Goal: Information Seeking & Learning: Learn about a topic

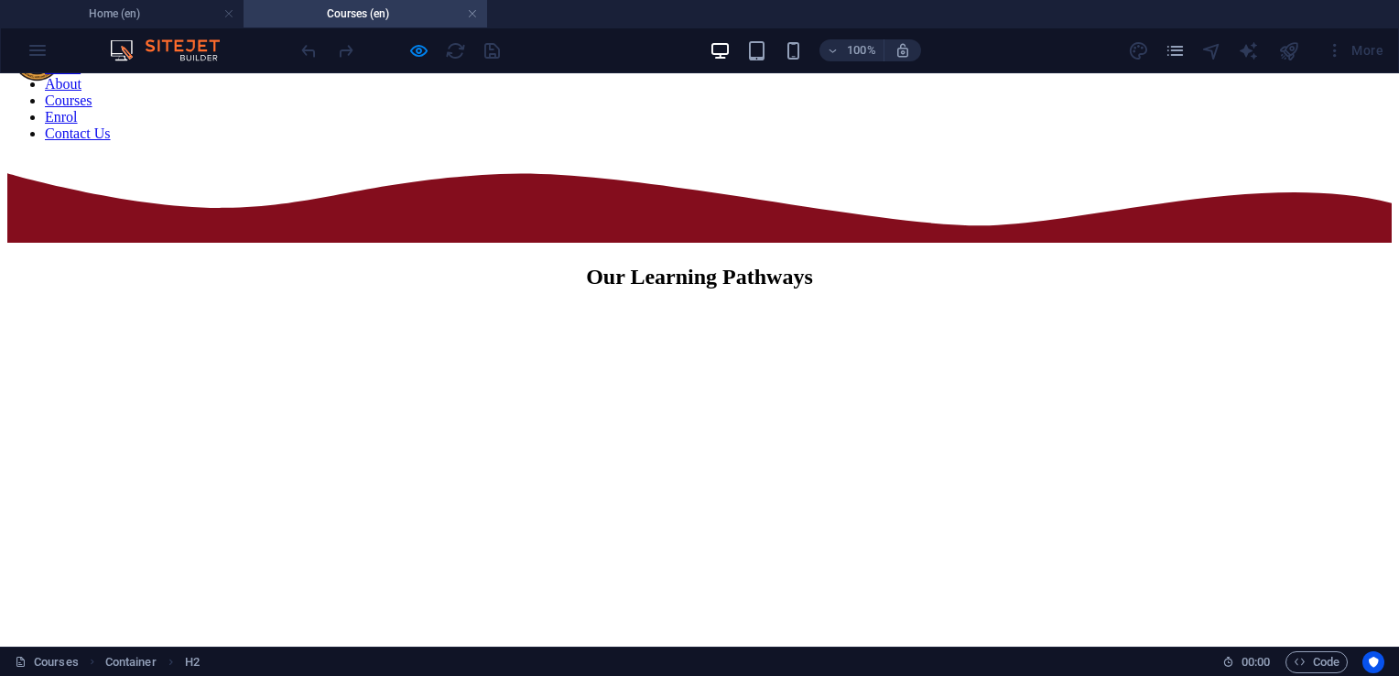
scroll to position [183, 0]
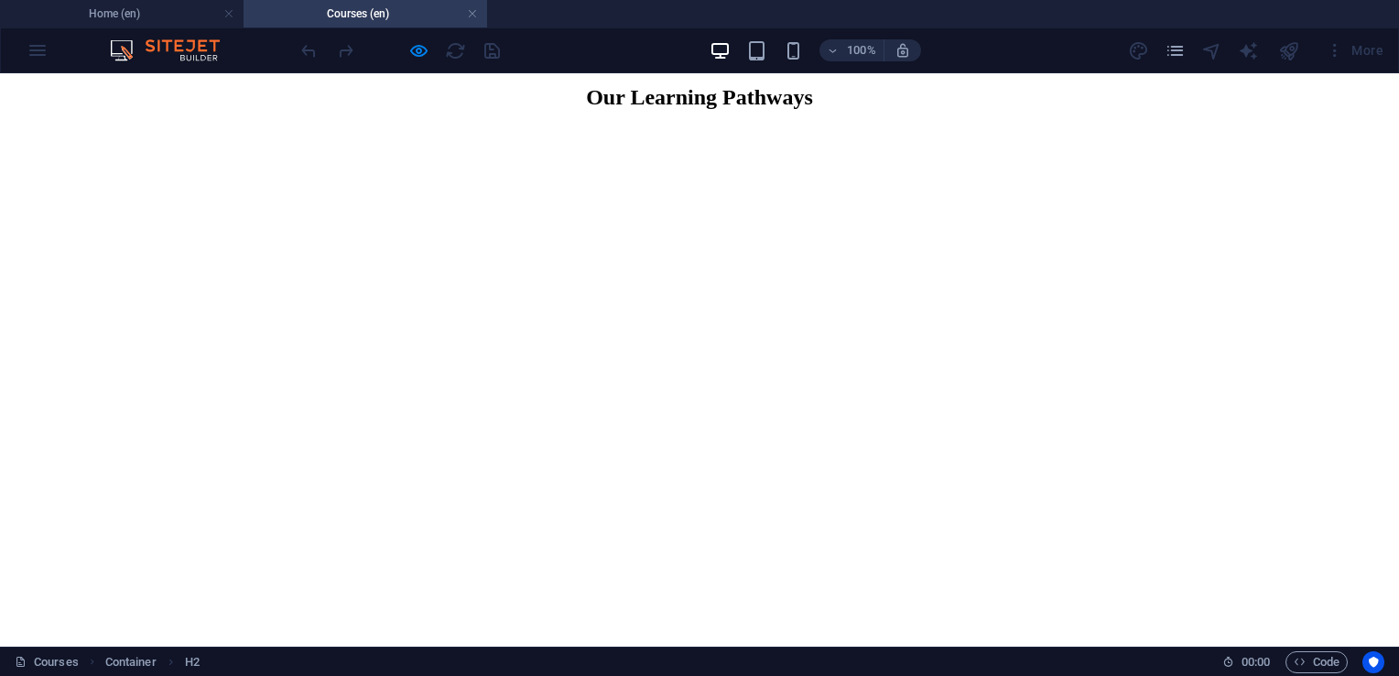
scroll to position [275, 0]
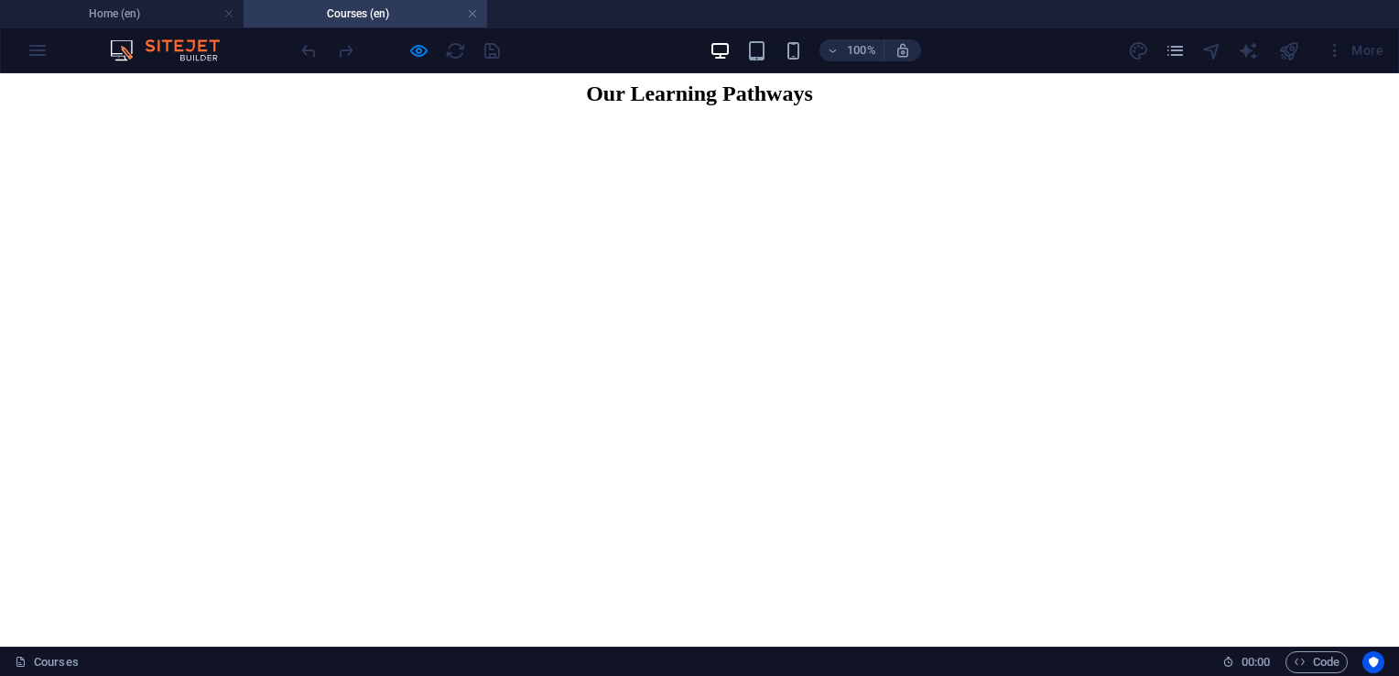
click at [1027, 214] on figure at bounding box center [699, 473] width 1384 height 696
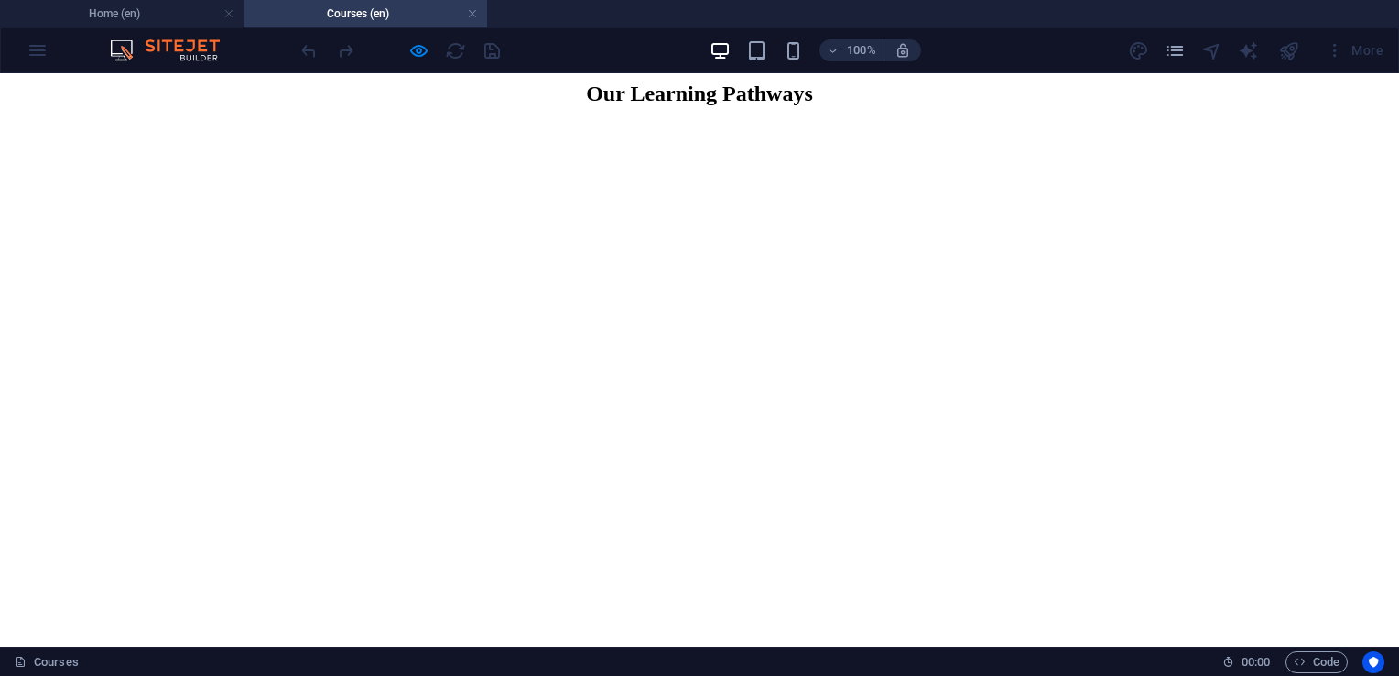
click at [469, 15] on link at bounding box center [472, 13] width 11 height 17
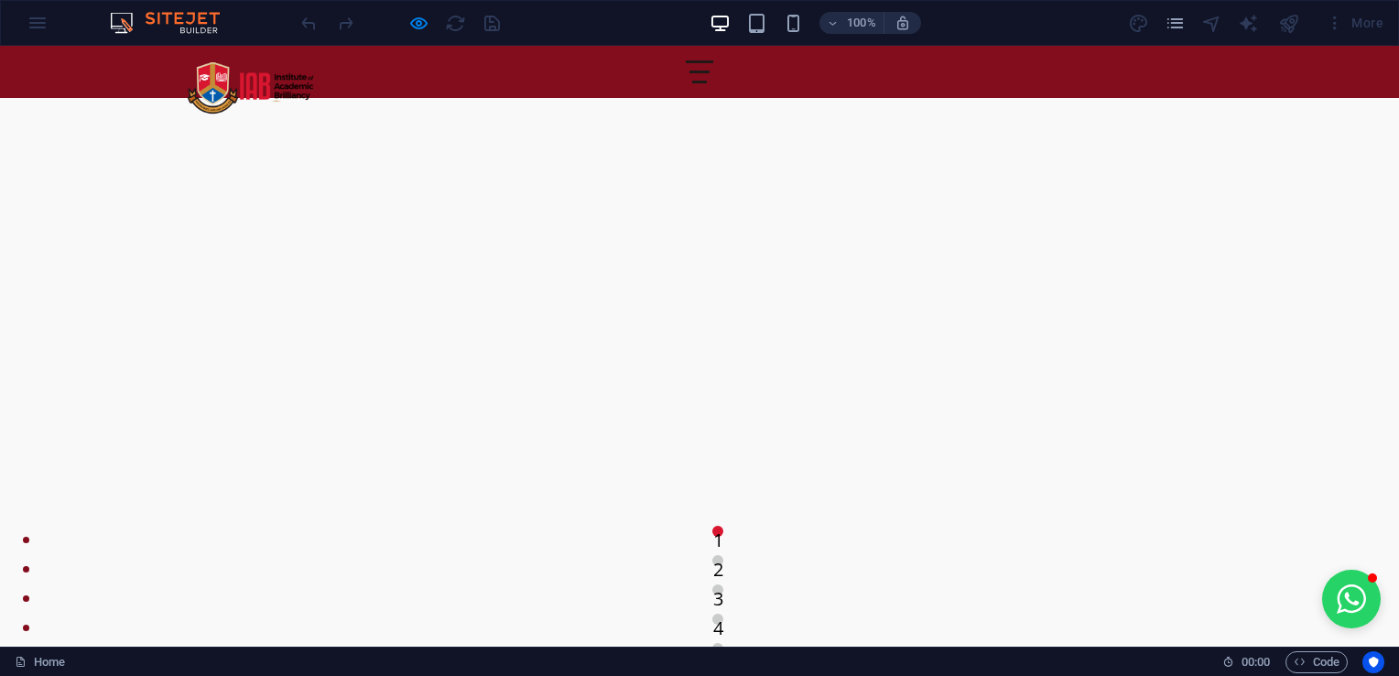
click at [713, 78] on div at bounding box center [699, 71] width 27 height 23
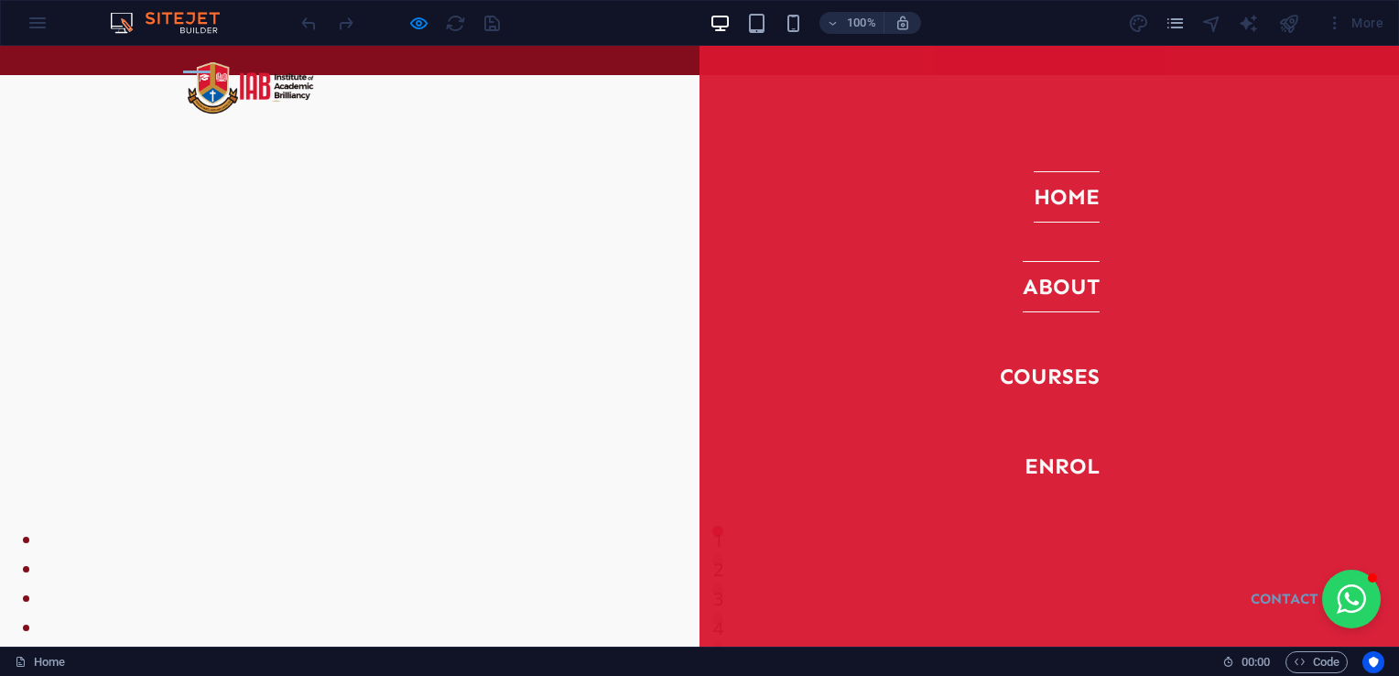
click at [1051, 309] on link "About" at bounding box center [1061, 286] width 77 height 51
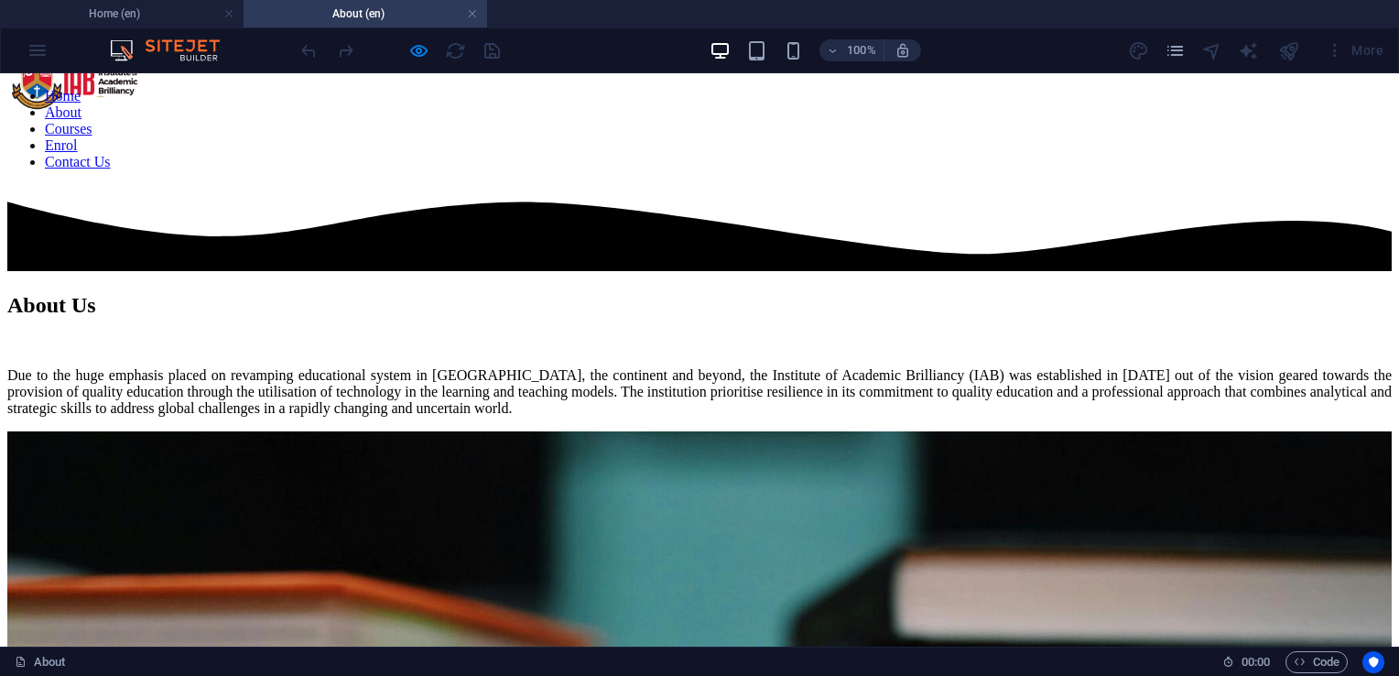
scroll to position [0, 0]
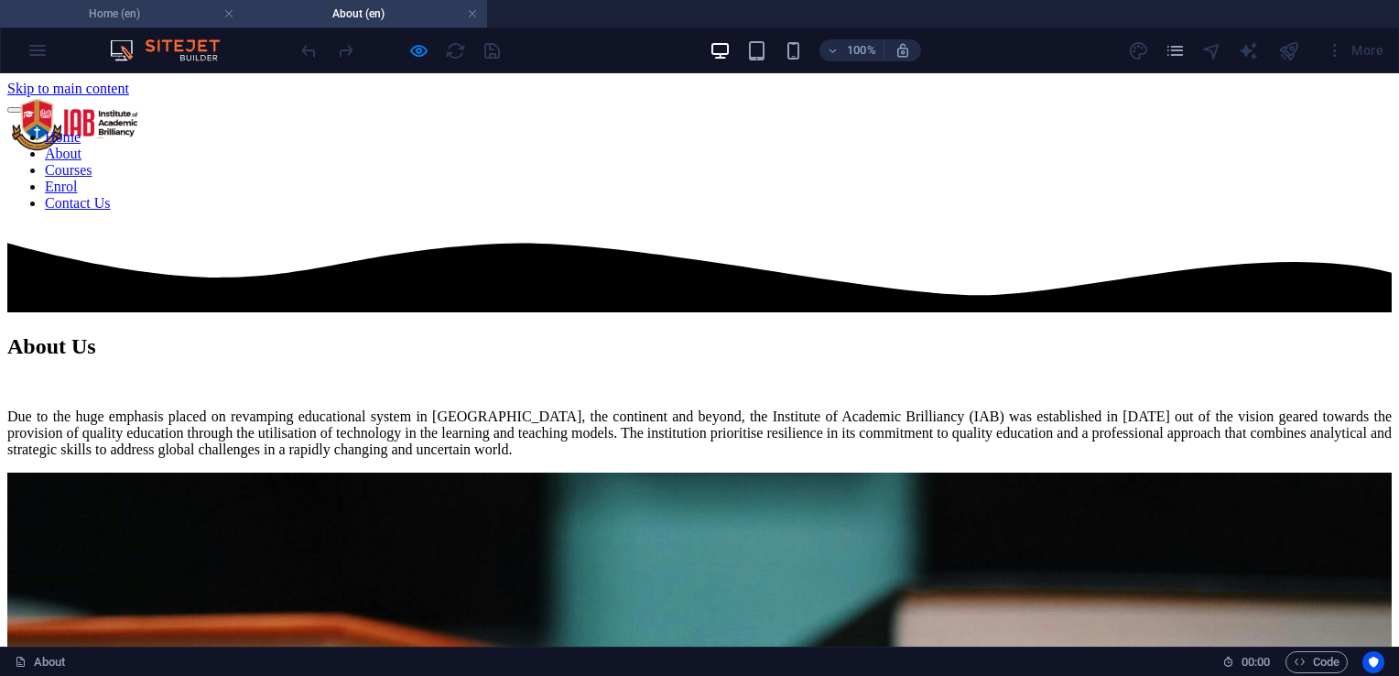
click at [144, 6] on h4 "Home (en)" at bounding box center [122, 14] width 244 height 20
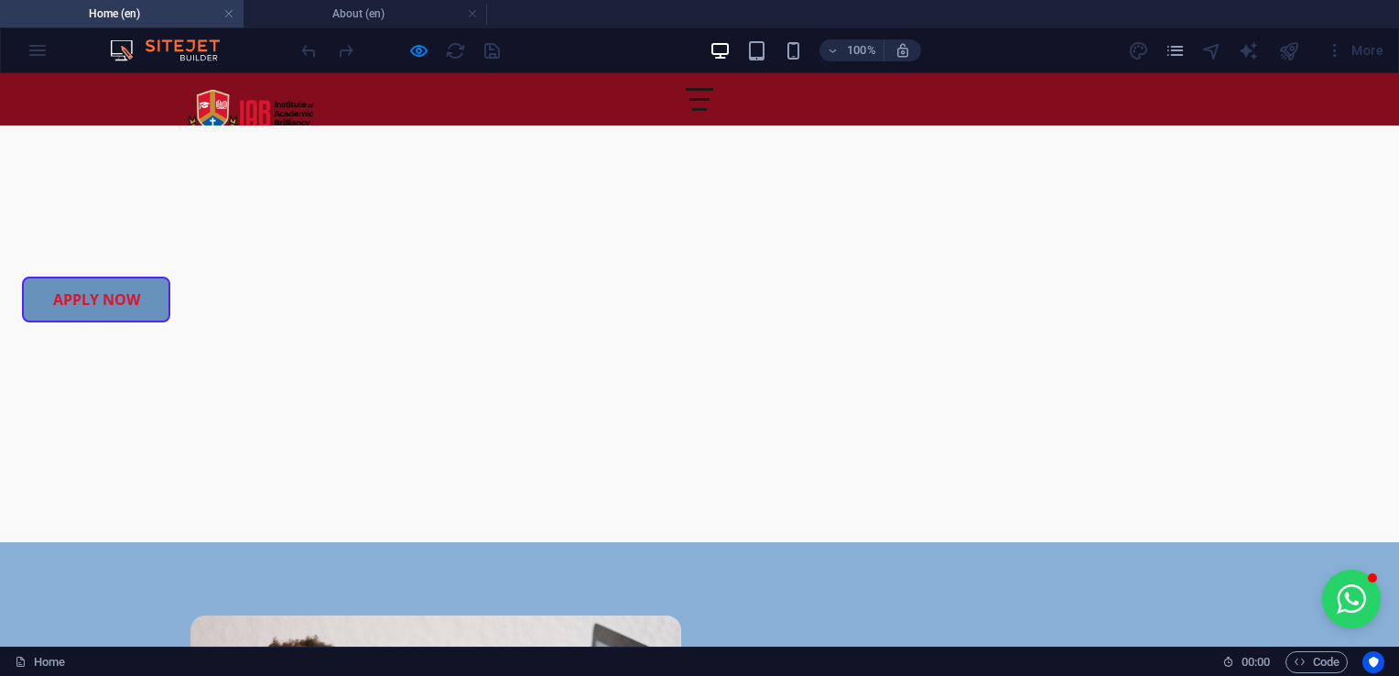
scroll to position [1465, 0]
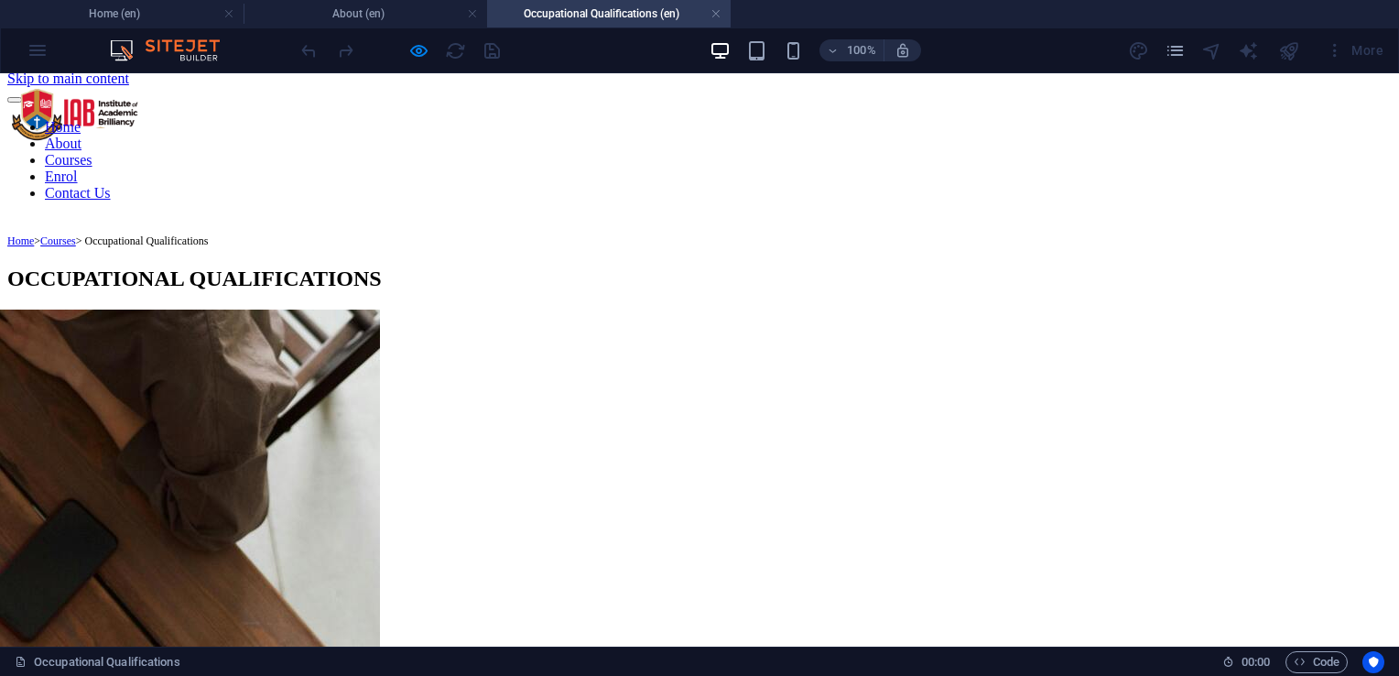
scroll to position [0, 0]
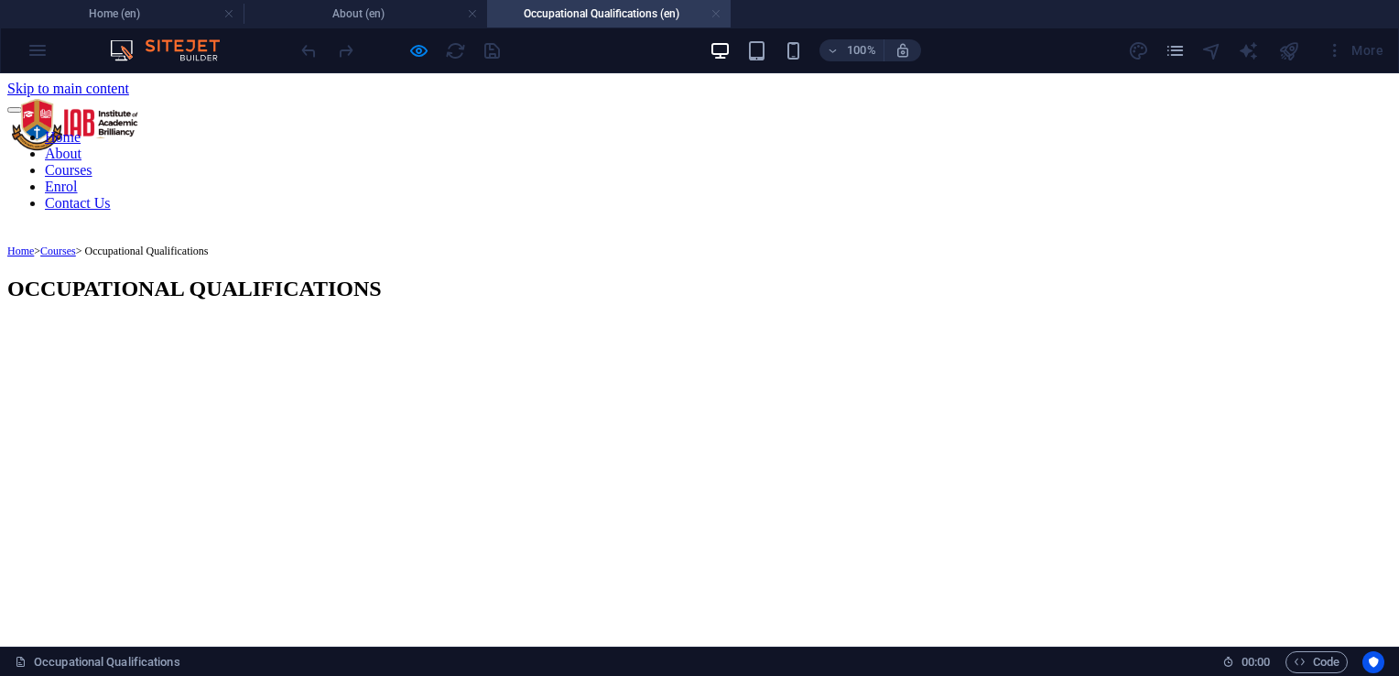
click at [714, 16] on link at bounding box center [715, 13] width 11 height 17
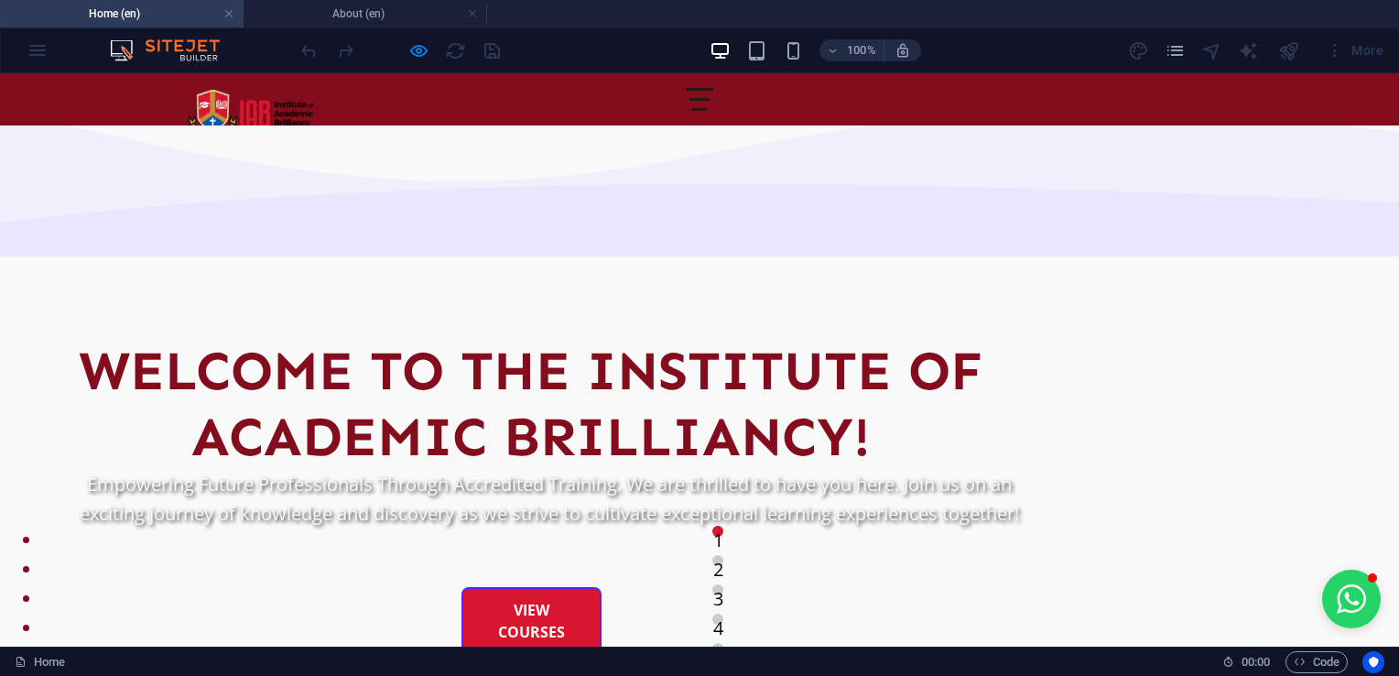
scroll to position [1465, 0]
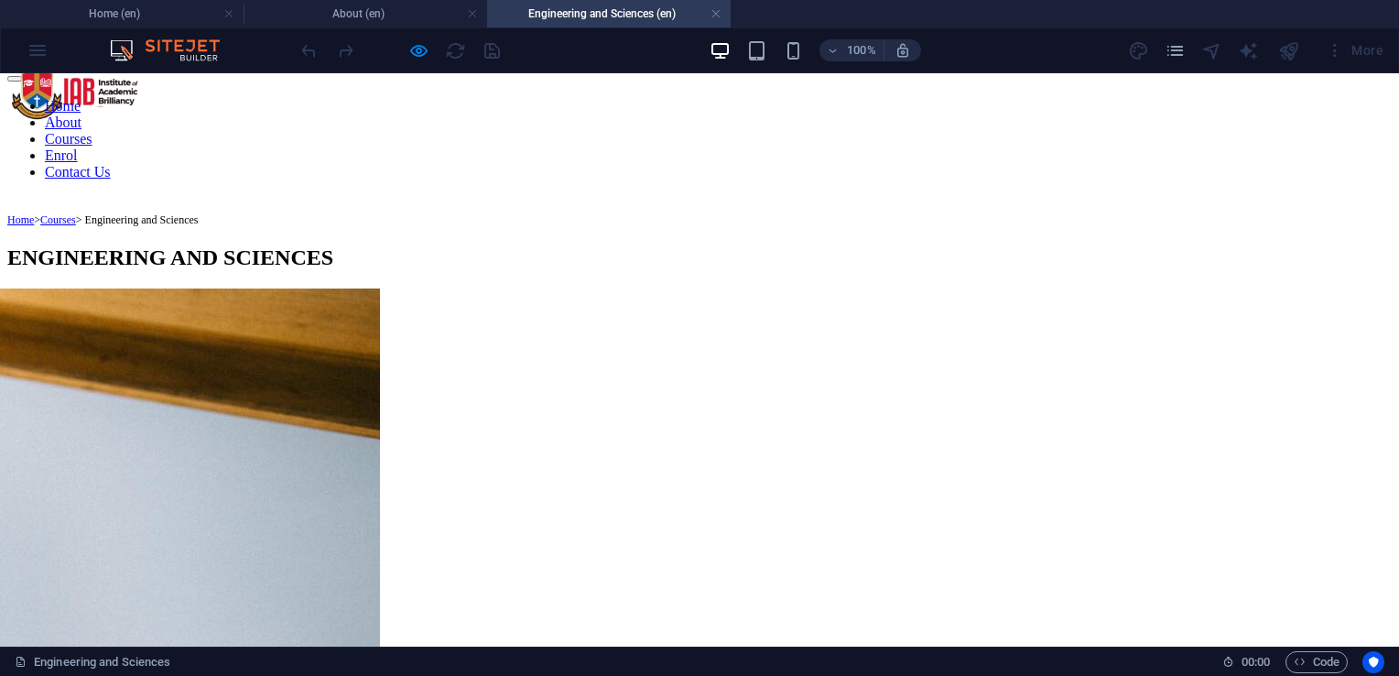
scroll to position [0, 0]
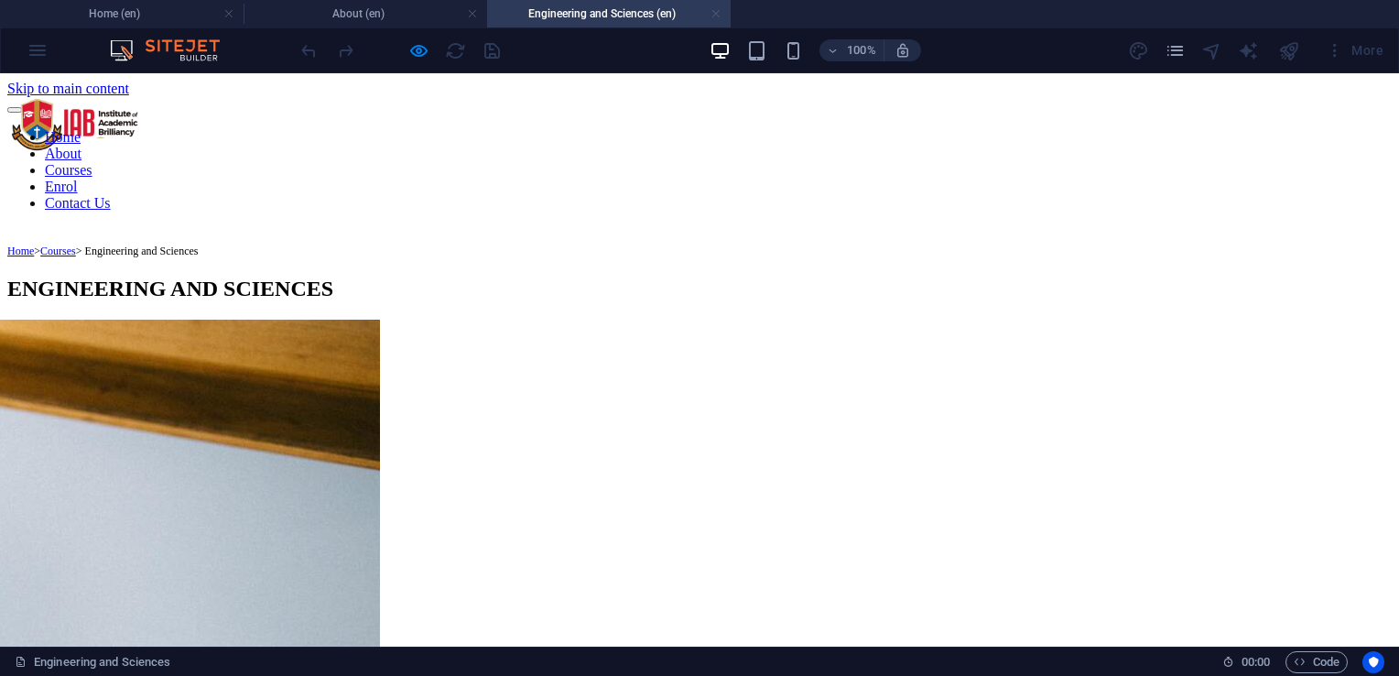
click at [717, 14] on link at bounding box center [715, 13] width 11 height 17
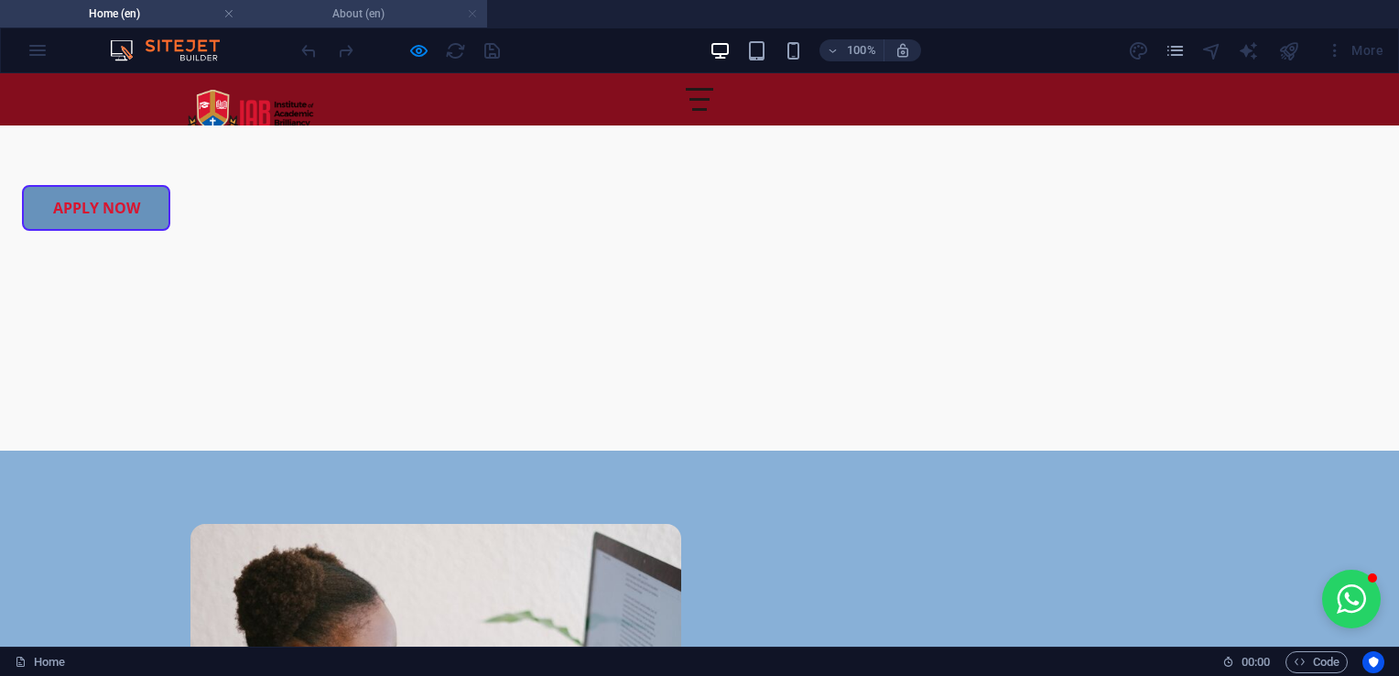
click at [472, 15] on link at bounding box center [472, 13] width 11 height 17
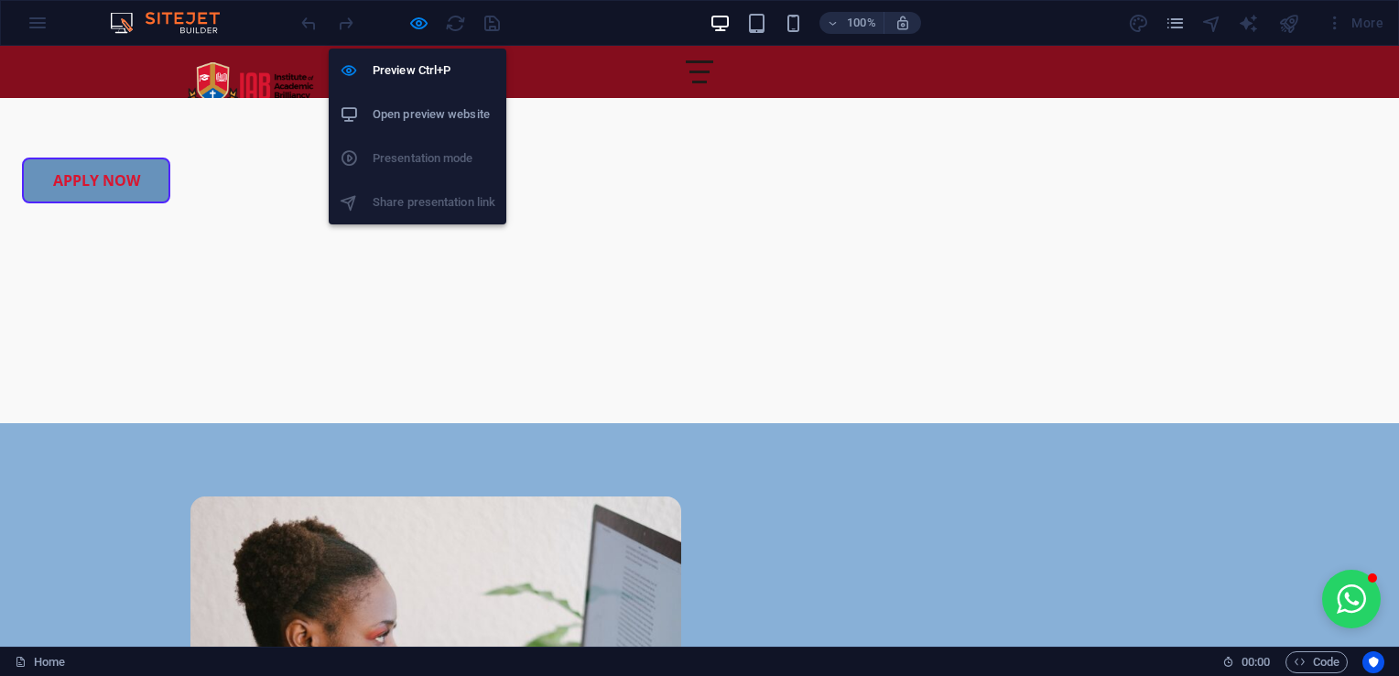
click at [413, 111] on h6 "Open preview website" at bounding box center [434, 114] width 123 height 22
